Goal: Task Accomplishment & Management: Use online tool/utility

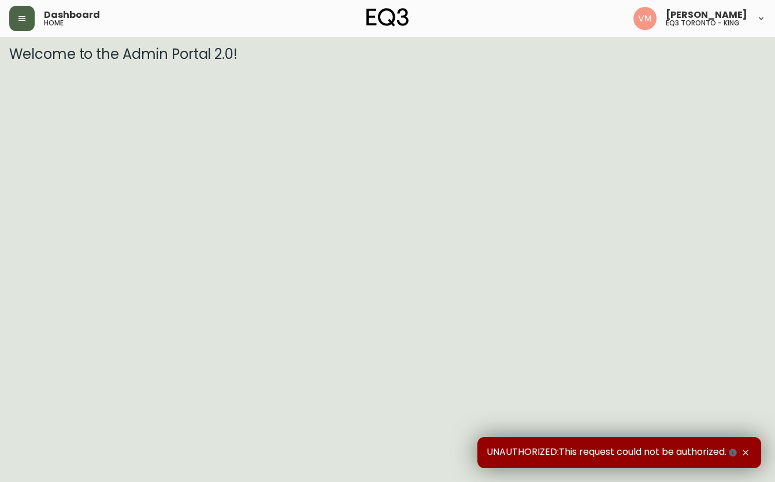
click at [14, 22] on button "button" at bounding box center [21, 18] width 25 height 25
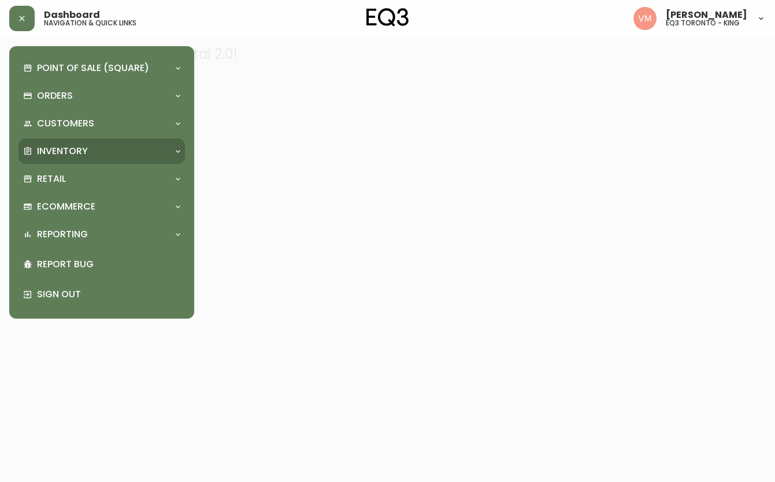
click at [59, 156] on p "Inventory" at bounding box center [62, 151] width 51 height 13
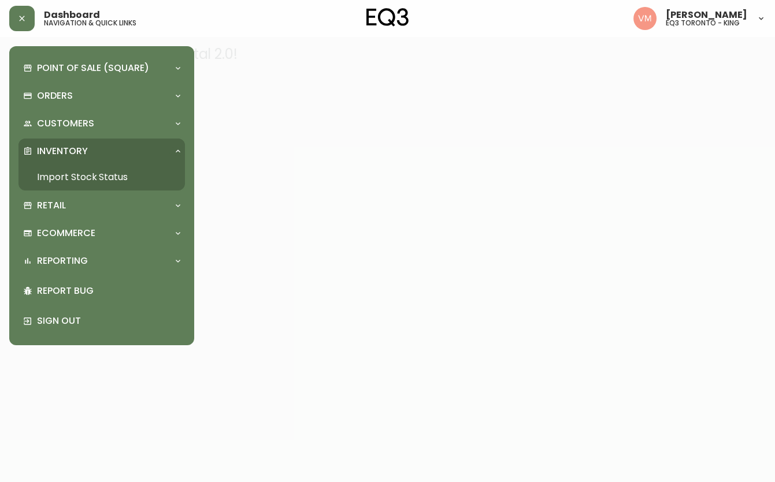
click at [86, 168] on link "Import Stock Status" at bounding box center [101, 177] width 166 height 27
